Goal: Information Seeking & Learning: Learn about a topic

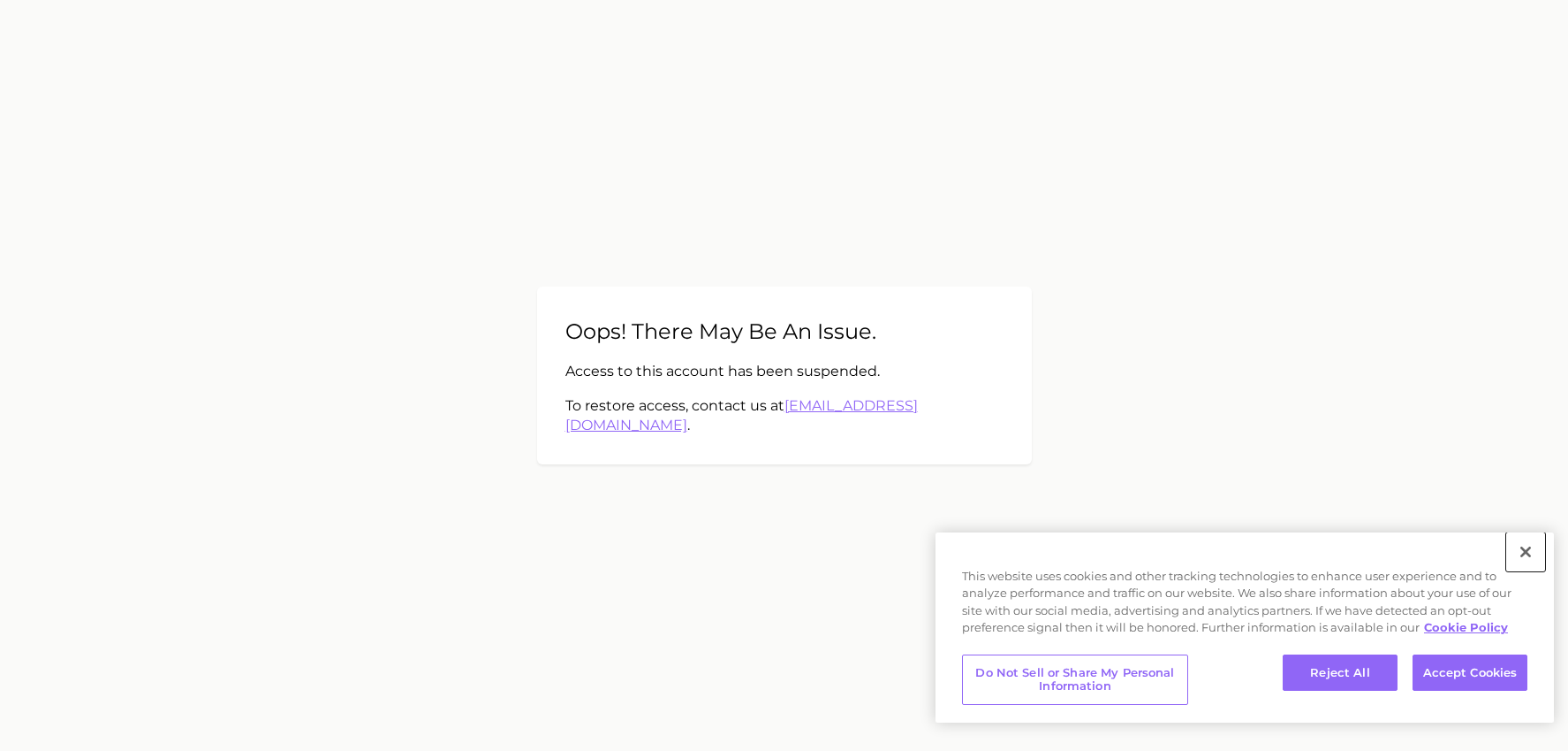
click at [1518, 548] on button "Close" at bounding box center [1527, 551] width 39 height 39
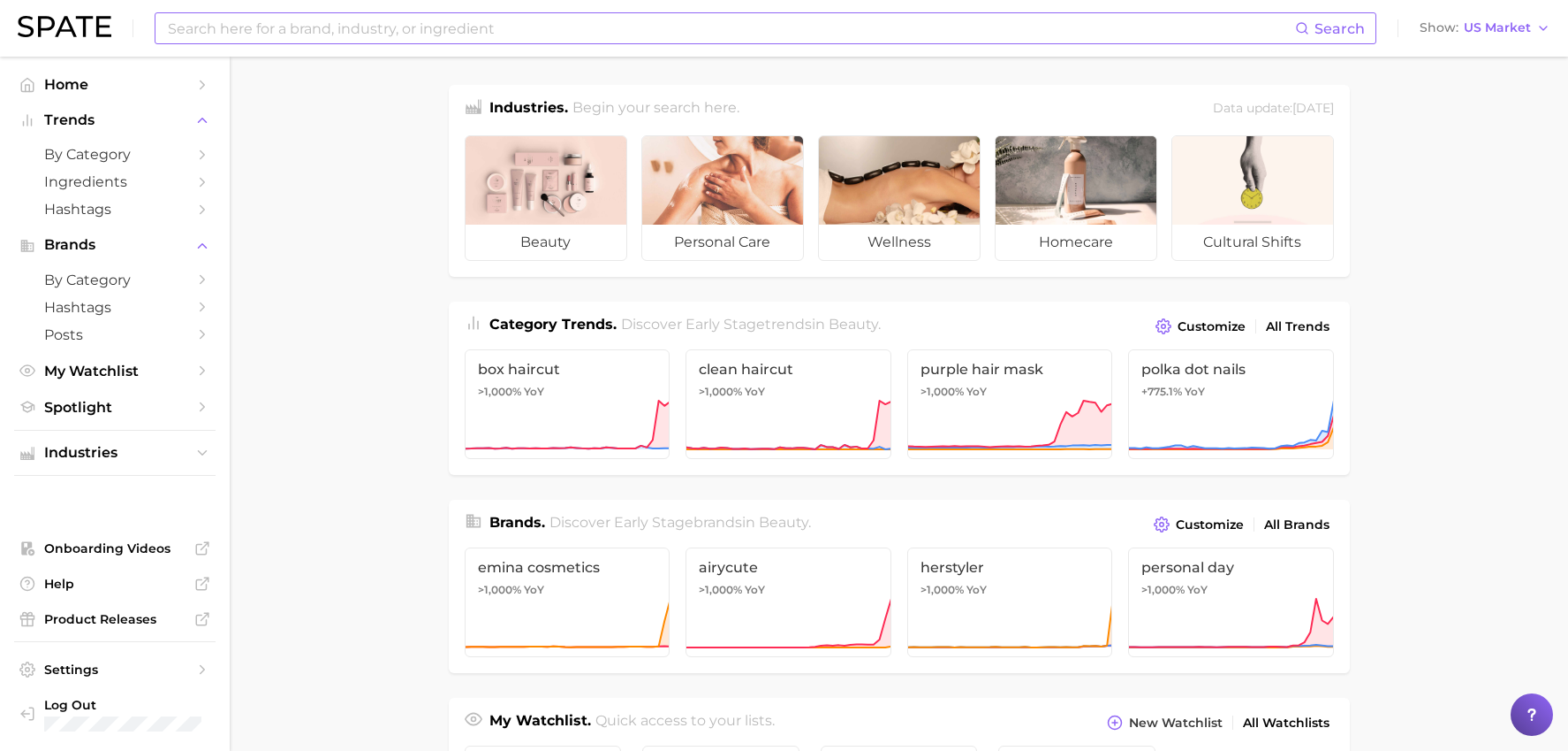
click at [574, 39] on input at bounding box center [730, 28] width 1129 height 30
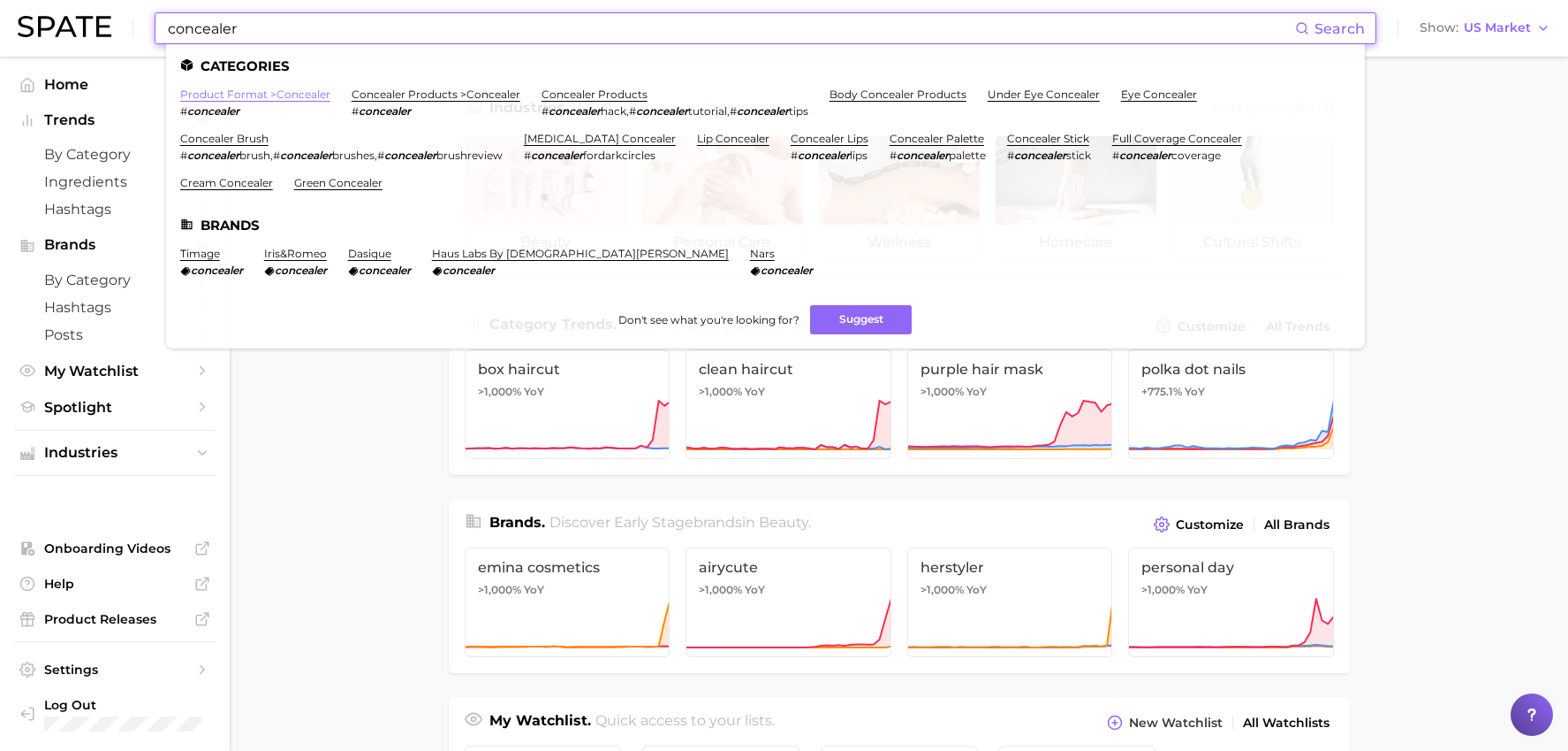
type input "concealer"
click at [317, 98] on link "product format > concealer" at bounding box center [254, 93] width 150 height 13
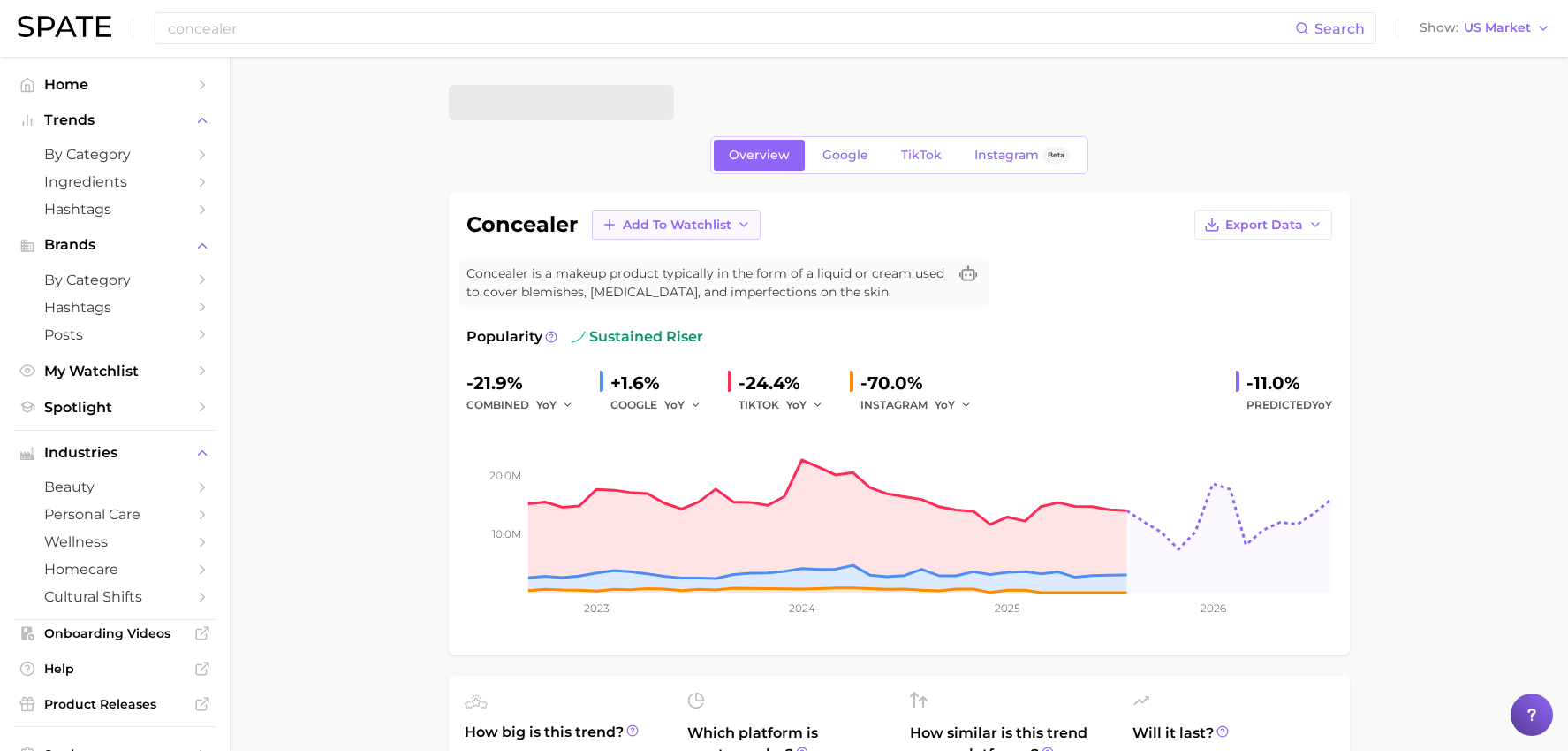
click at [739, 226] on icon "button" at bounding box center [744, 224] width 14 height 14
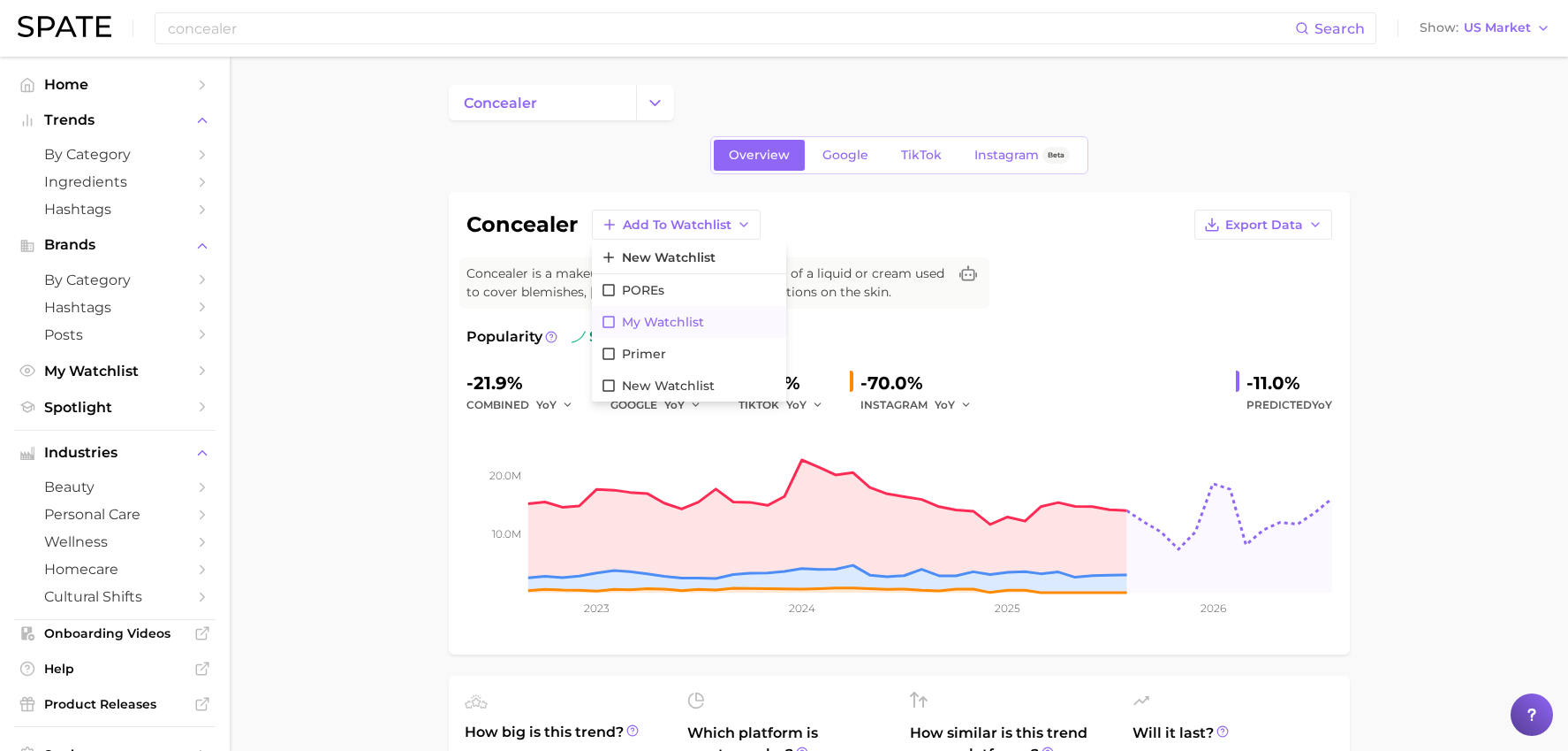
click at [652, 306] on button "My Watchlist" at bounding box center [690, 321] width 195 height 31
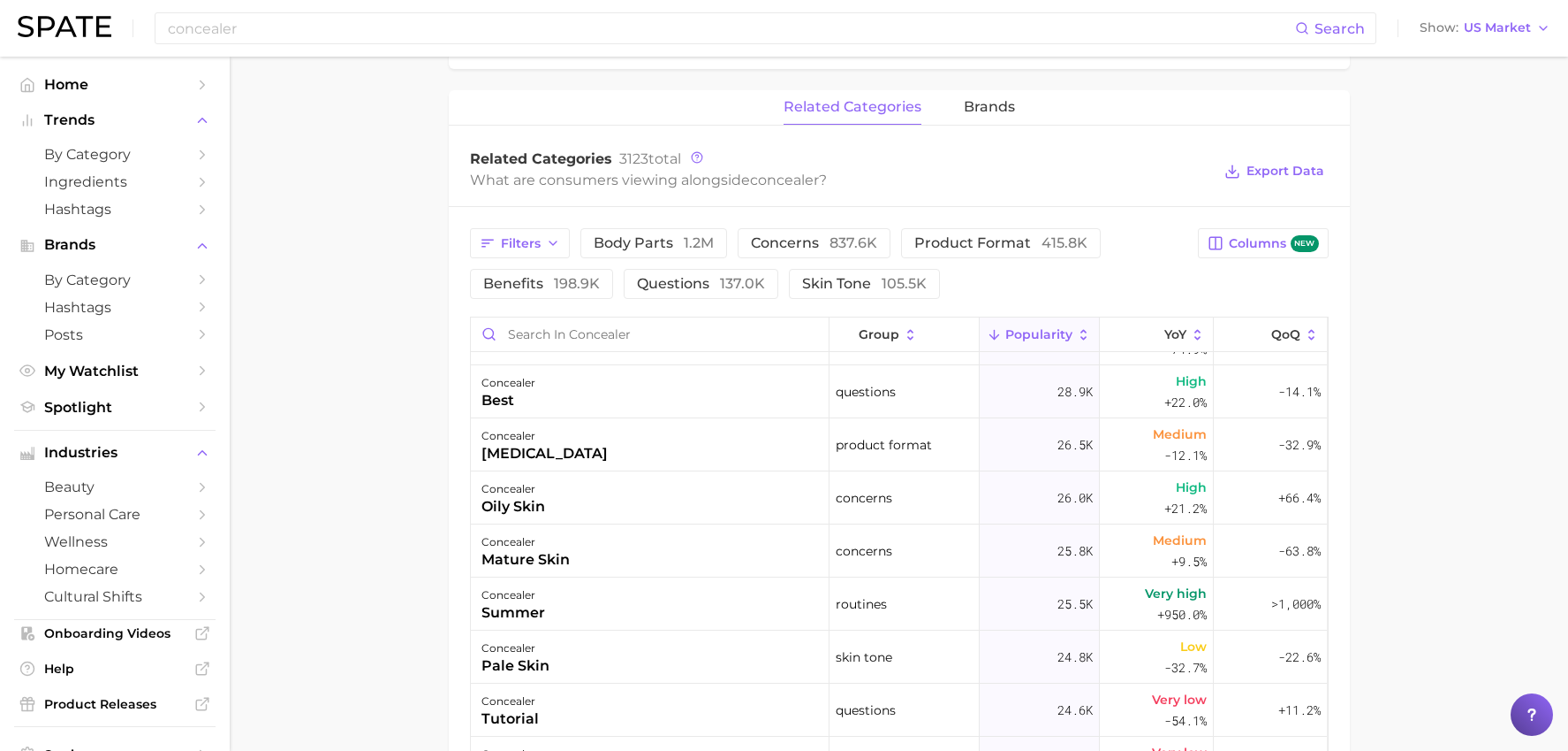
scroll to position [1103, 0]
click at [1043, 594] on div "25.5k" at bounding box center [1039, 603] width 120 height 53
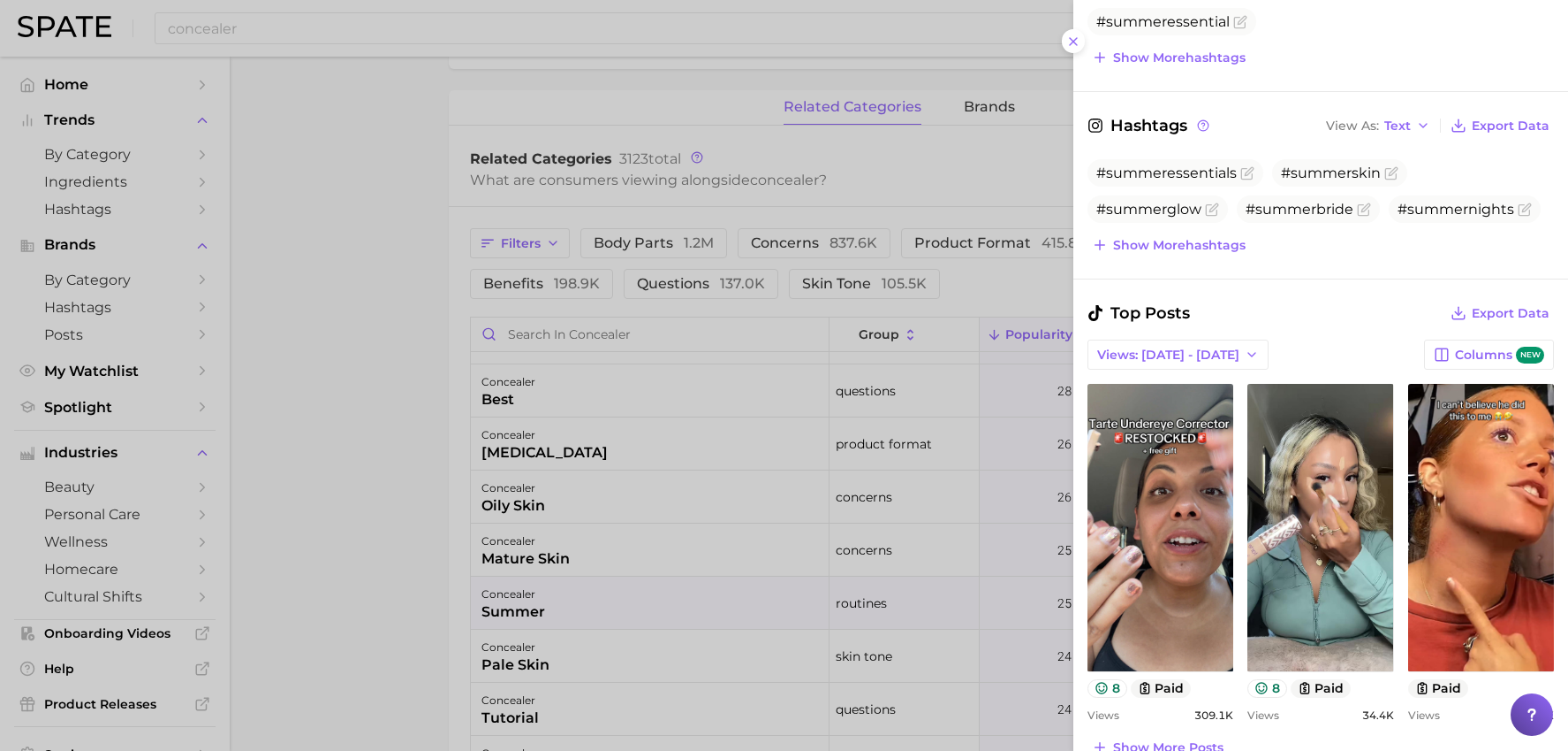
scroll to position [484, 0]
click at [680, 423] on div at bounding box center [784, 376] width 1568 height 751
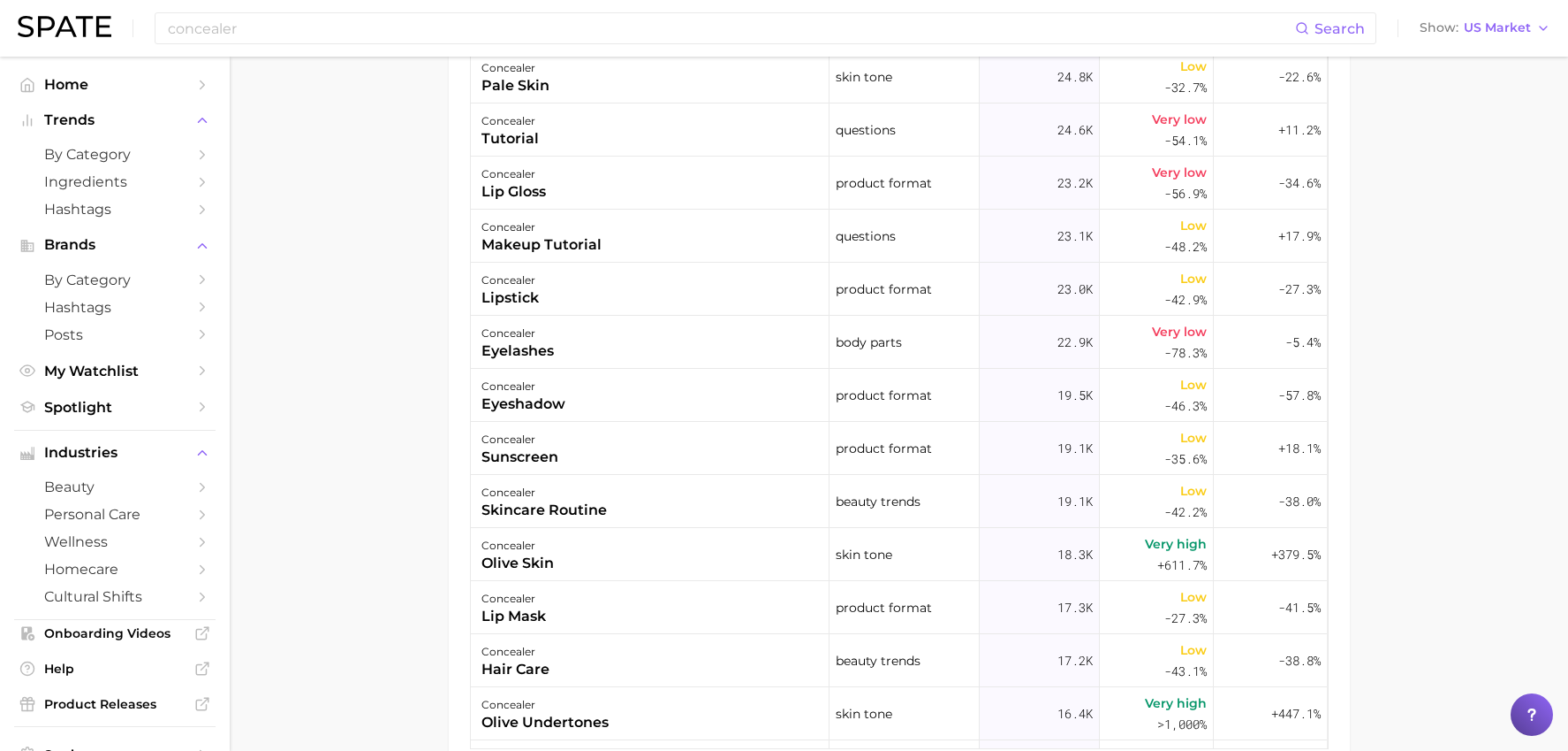
scroll to position [1364, 0]
click at [683, 541] on div "concealer olive skin" at bounding box center [649, 553] width 359 height 53
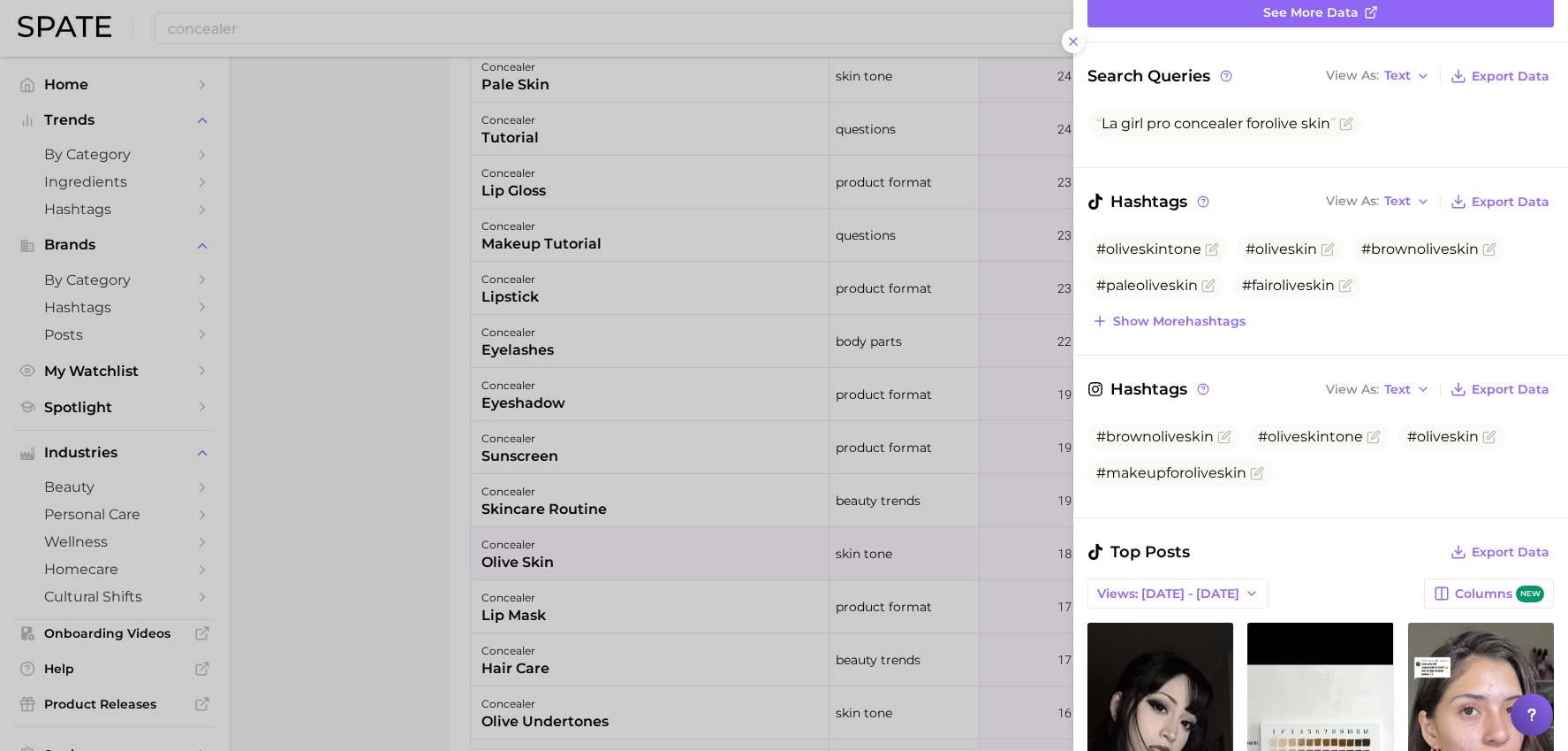
scroll to position [395, 0]
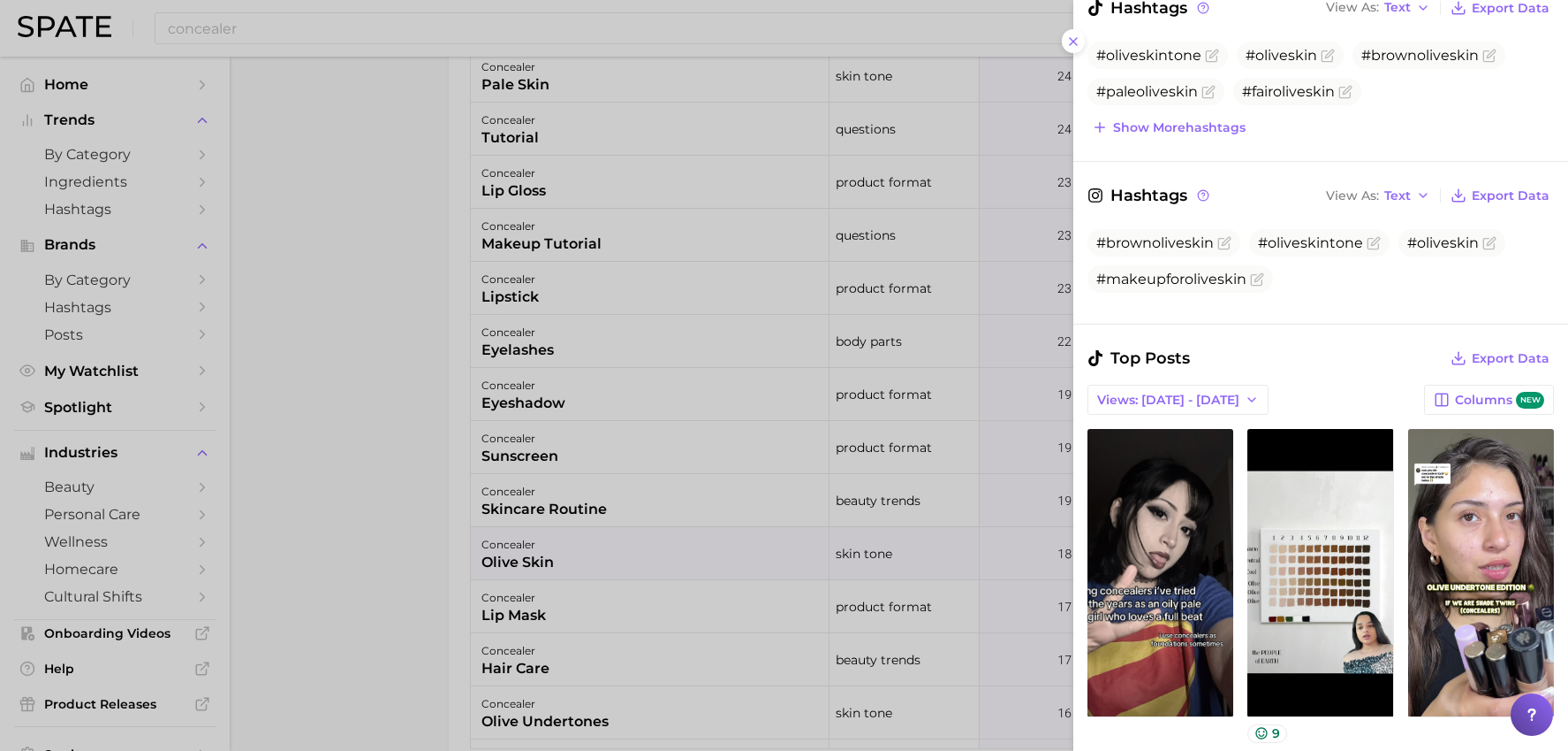
click at [912, 558] on div at bounding box center [784, 376] width 1568 height 751
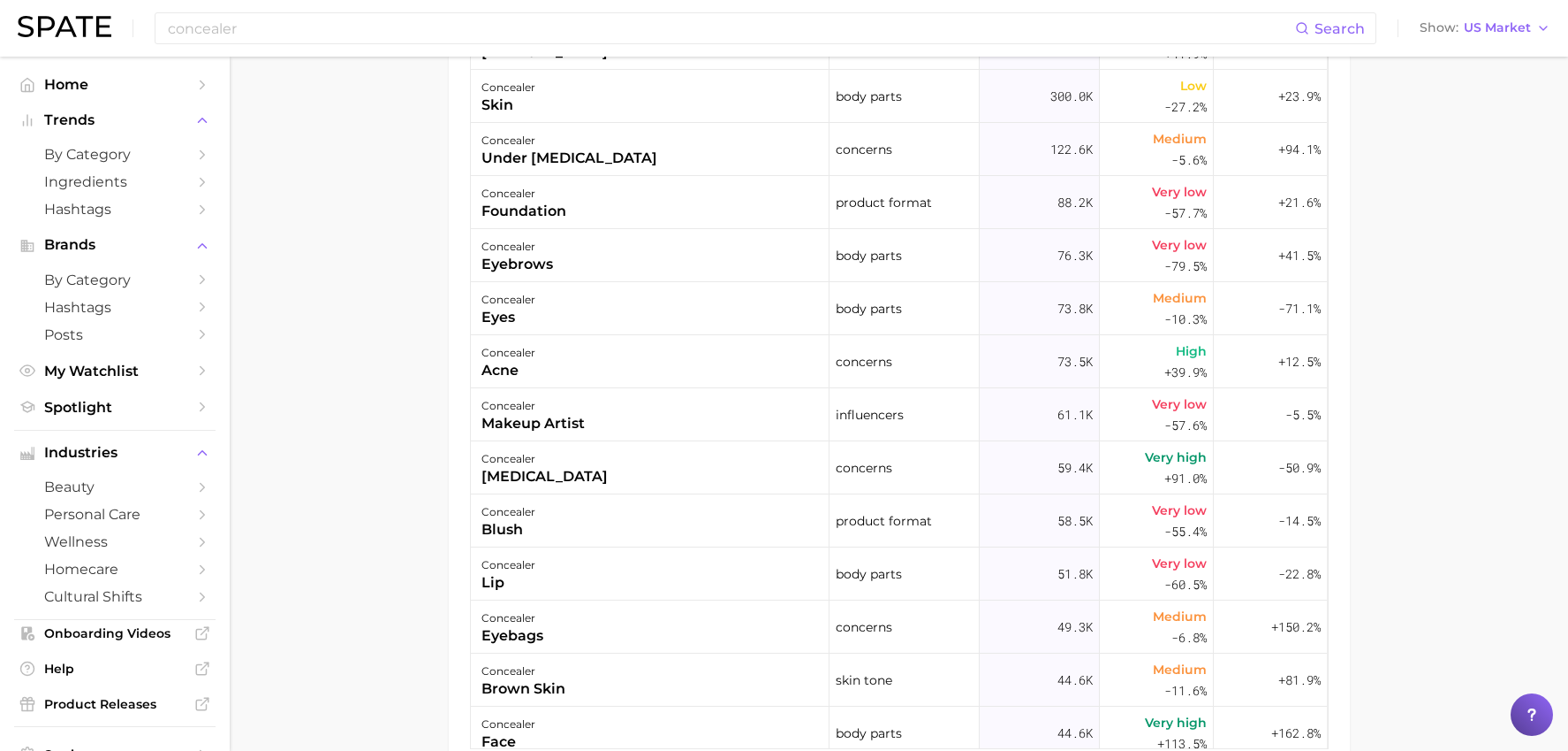
scroll to position [0, 0]
